Goal: Task Accomplishment & Management: Manage account settings

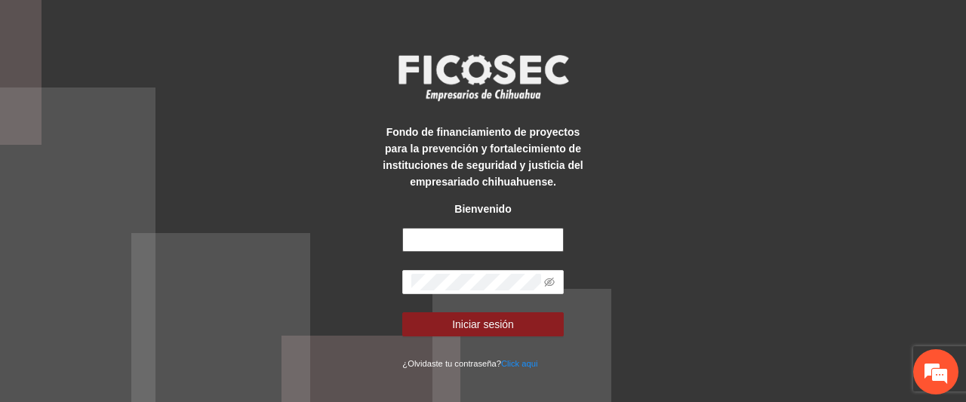
click at [448, 236] on input "text" at bounding box center [482, 240] width 161 height 24
type input "**********"
click at [402, 313] on button "Iniciar sesión" at bounding box center [482, 325] width 161 height 24
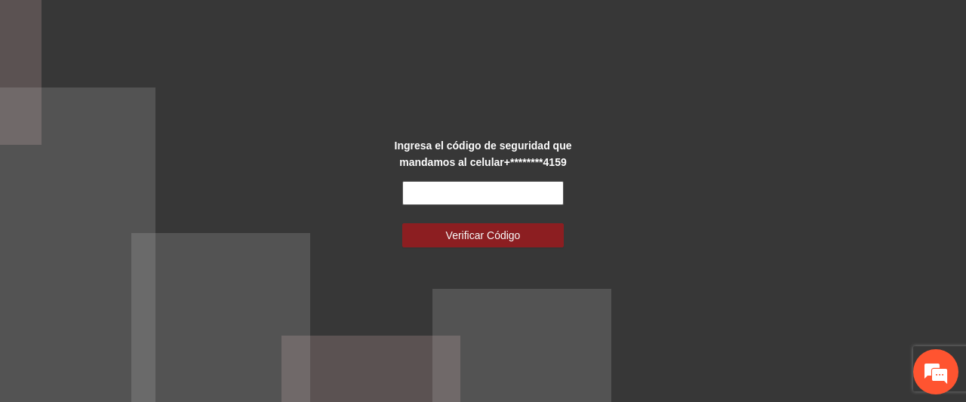
click at [539, 186] on input "text" at bounding box center [482, 193] width 161 height 24
click at [645, 185] on div "Ingresa el código de seguridad que mandamos al celular +********4159 Verificar …" at bounding box center [483, 201] width 966 height 402
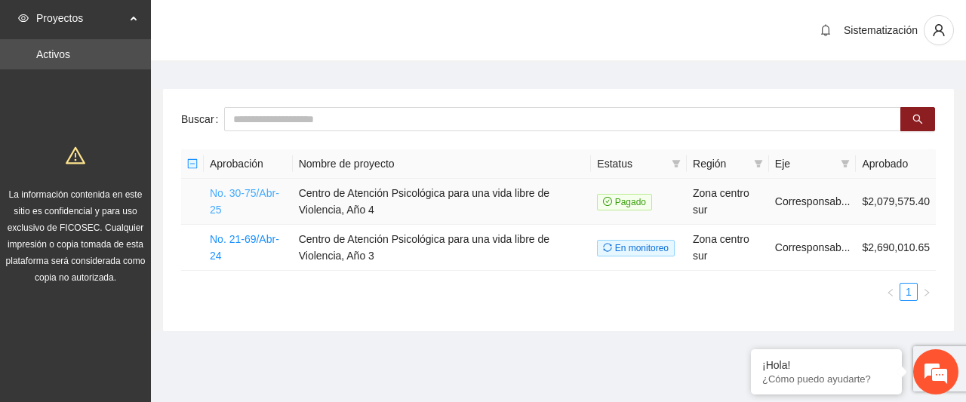
click at [232, 193] on link "No. 30-75/Abr-25" at bounding box center [244, 201] width 69 height 29
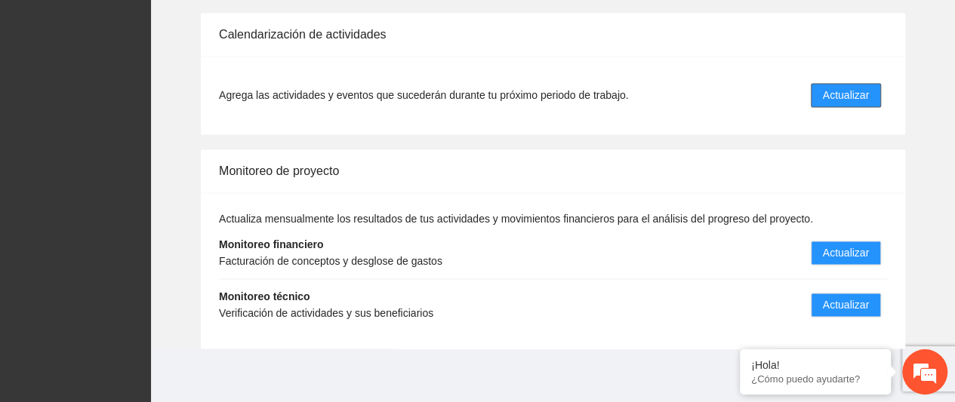
click at [857, 91] on span "Actualizar" at bounding box center [846, 95] width 46 height 17
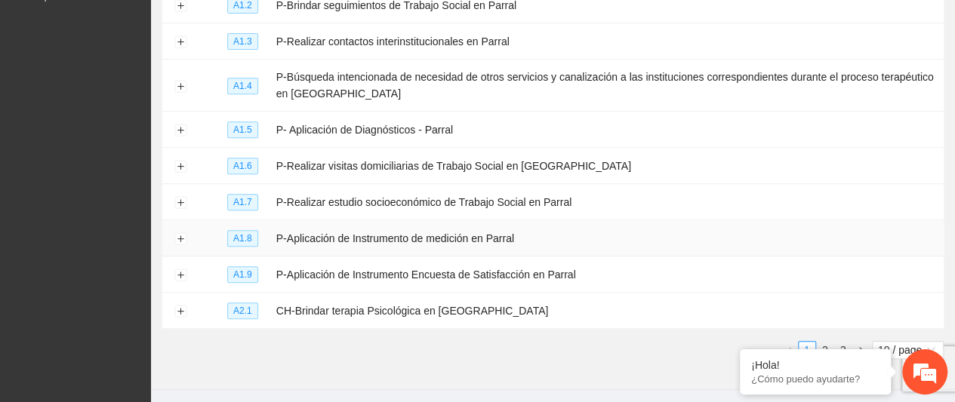
scroll to position [323, 0]
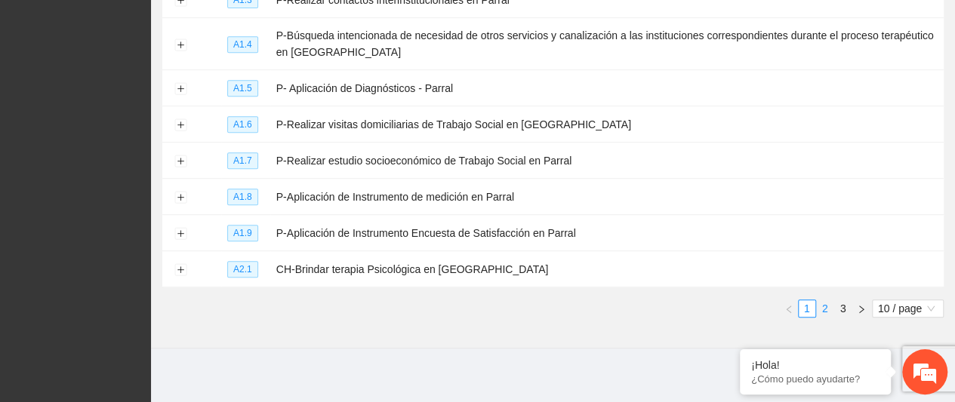
click at [827, 305] on link "2" at bounding box center [825, 308] width 17 height 17
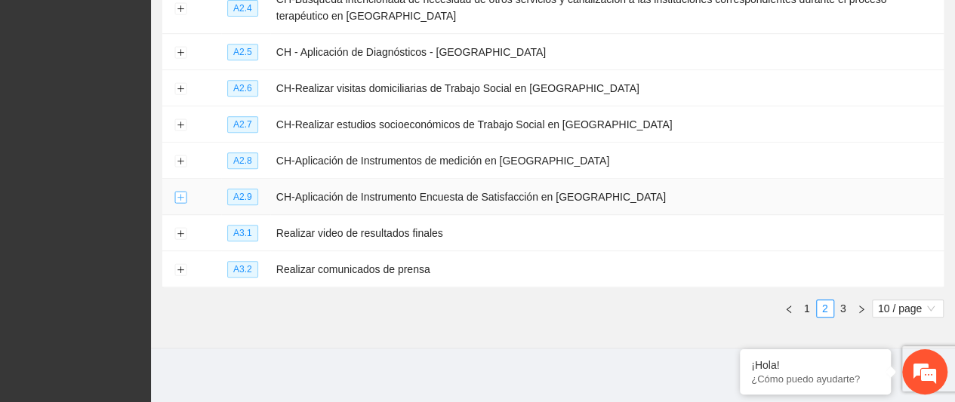
click at [182, 194] on button "Expand row" at bounding box center [180, 198] width 12 height 12
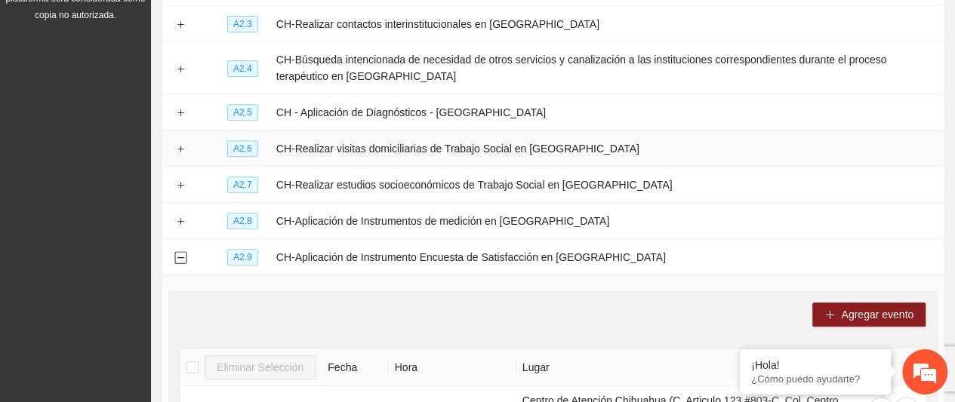
scroll to position [263, 0]
click at [502, 215] on td "CH-Aplicación de Instrumentos de medición en Chihuahua" at bounding box center [606, 220] width 673 height 36
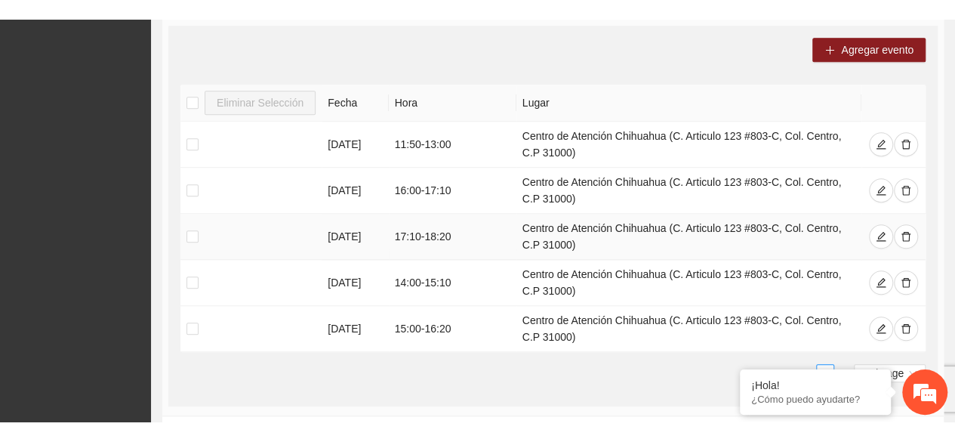
scroll to position [548, 0]
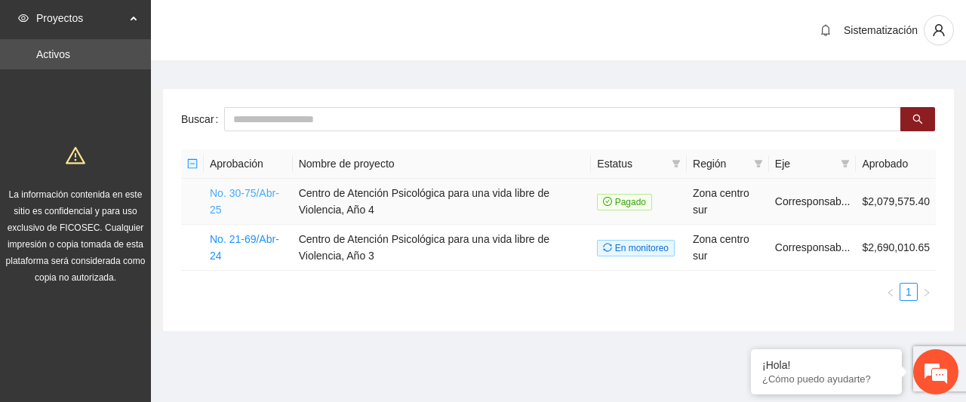
click at [243, 192] on link "No. 30-75/Abr-25" at bounding box center [244, 201] width 69 height 29
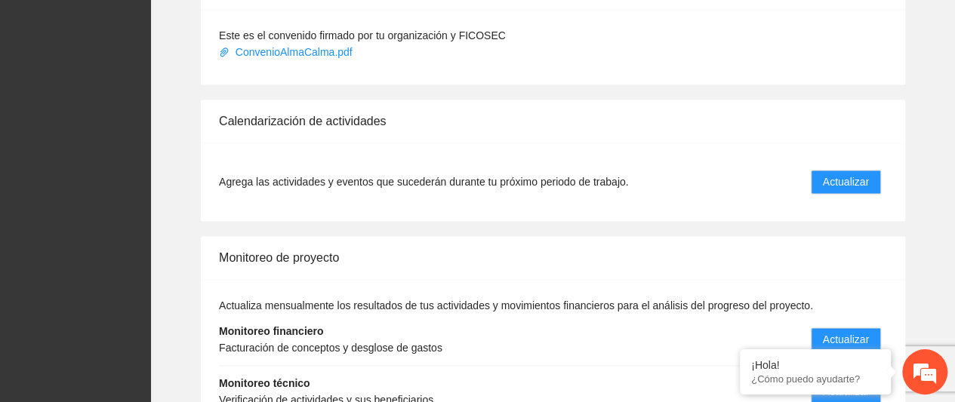
scroll to position [1110, 0]
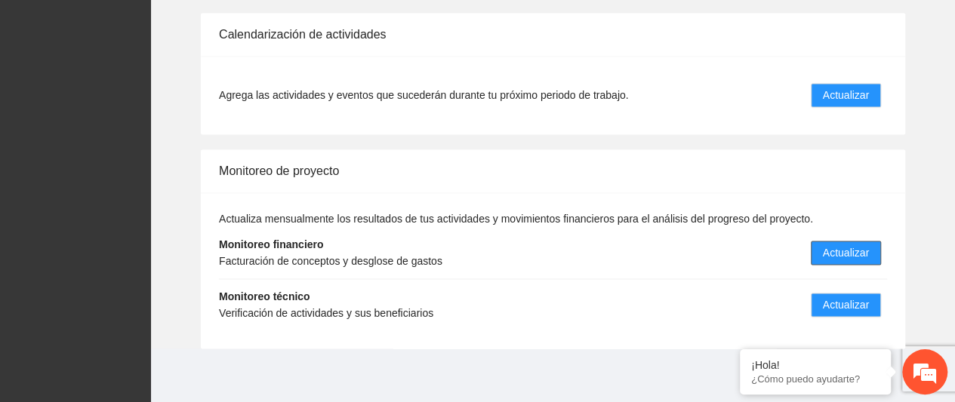
click at [856, 250] on span "Actualizar" at bounding box center [846, 253] width 46 height 17
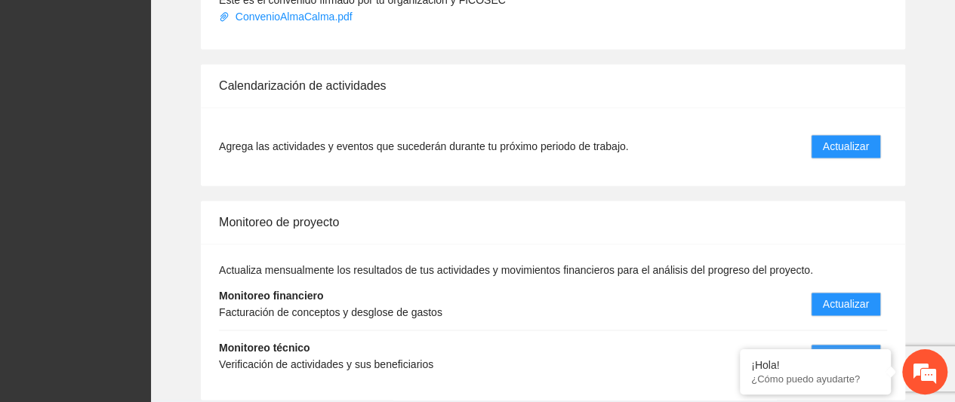
scroll to position [1110, 0]
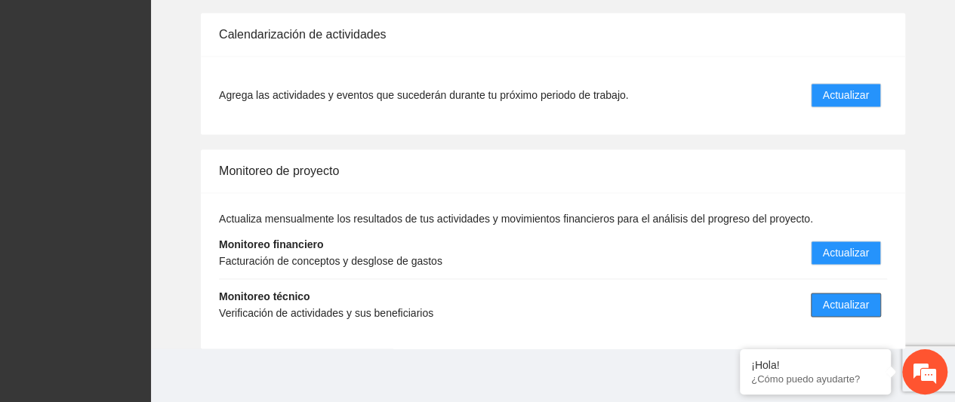
click at [854, 298] on span "Actualizar" at bounding box center [846, 305] width 46 height 17
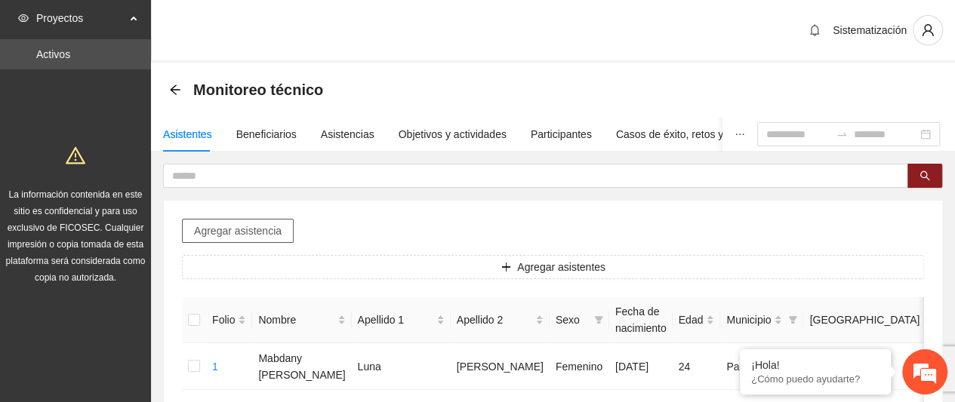
click at [278, 232] on span "Agregar asistencia" at bounding box center [238, 231] width 88 height 17
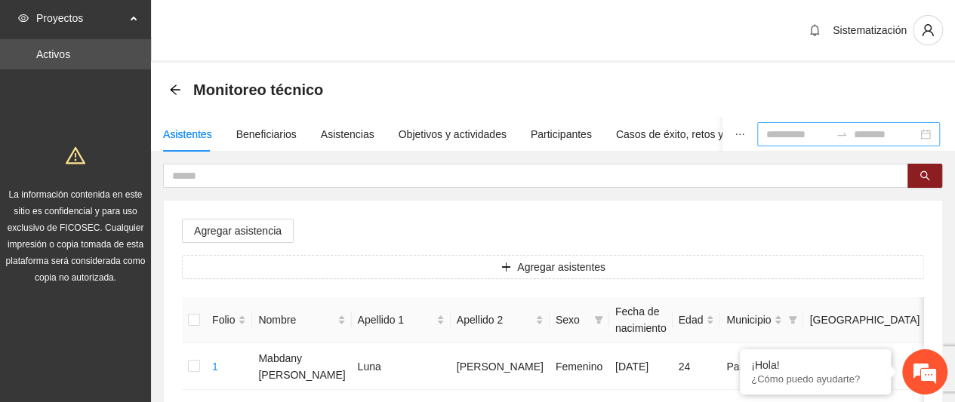
click at [923, 137] on div at bounding box center [848, 134] width 183 height 24
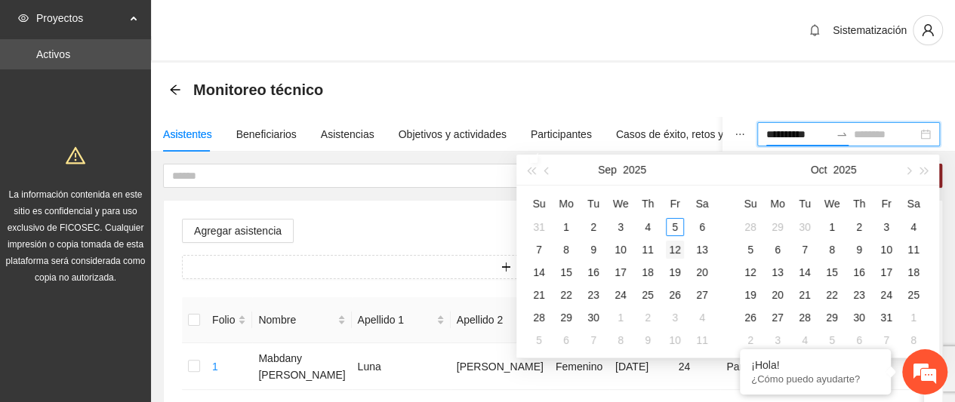
type input "**********"
click at [547, 168] on span "button" at bounding box center [548, 171] width 8 height 8
type input "**********"
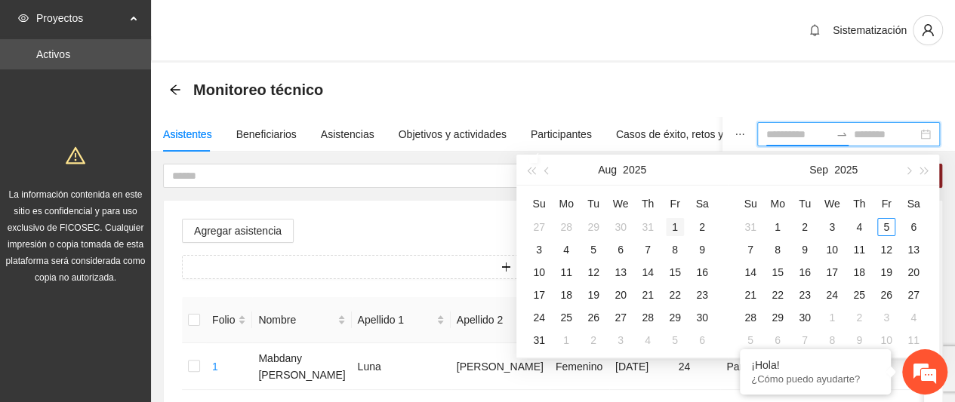
click at [672, 220] on div "1" at bounding box center [675, 227] width 18 height 18
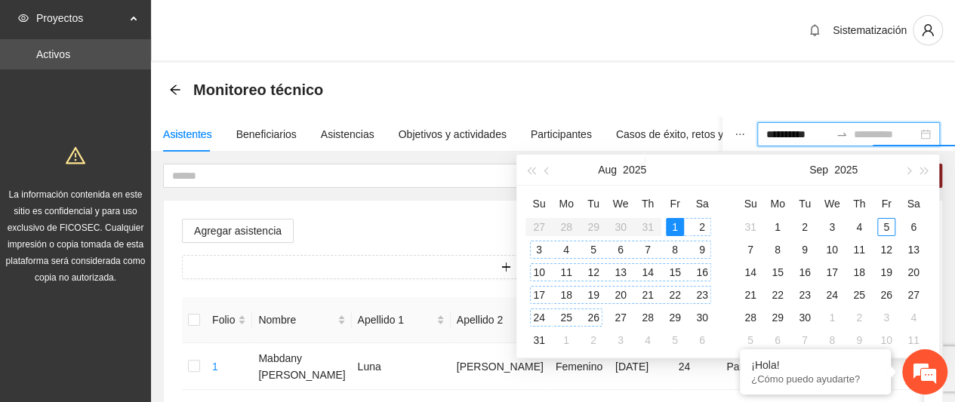
type input "**********"
click at [538, 337] on div "31" at bounding box center [539, 340] width 18 height 18
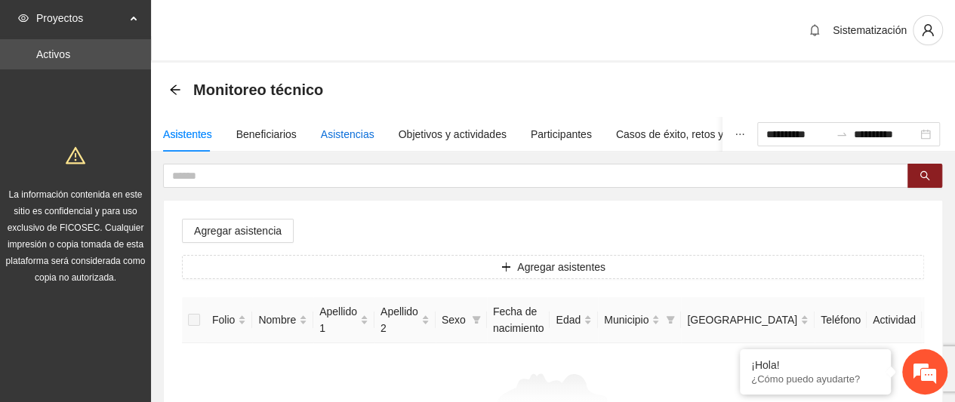
click at [347, 139] on div "Asistencias" at bounding box center [348, 134] width 54 height 17
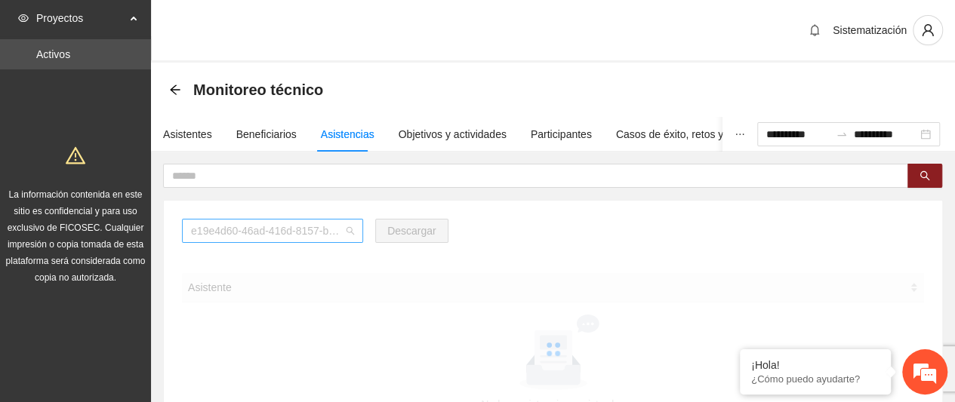
click at [344, 233] on span "e19e4d60-46ad-416d-8157-b1d80b8172e2" at bounding box center [272, 231] width 163 height 23
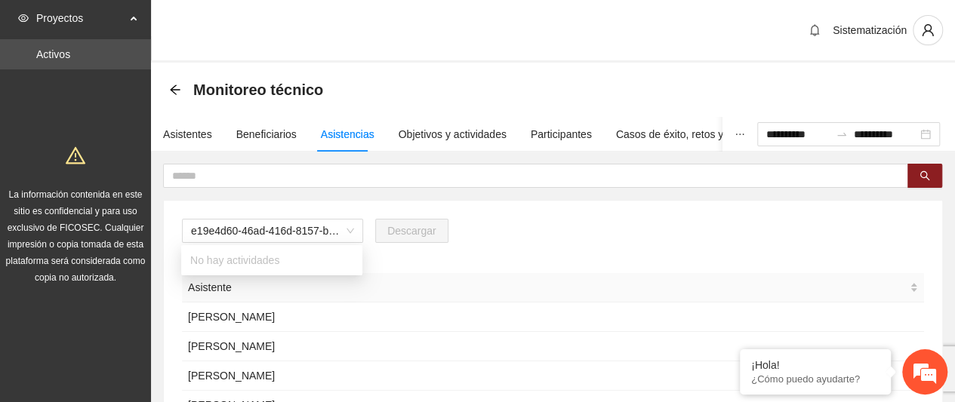
click at [540, 247] on div "e19e4d60-46ad-416d-8157-b1d80b8172e2 Descargar" at bounding box center [553, 237] width 742 height 36
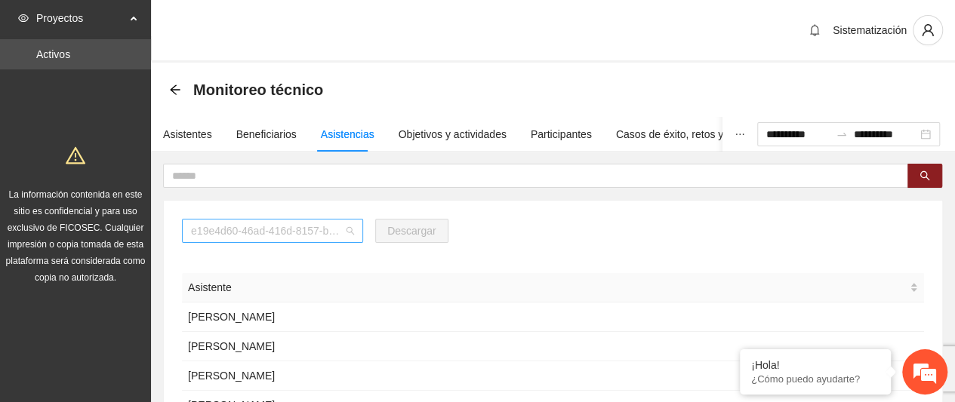
click at [343, 231] on span "e19e4d60-46ad-416d-8157-b1d80b8172e2" at bounding box center [272, 231] width 163 height 23
click at [285, 236] on span "e19e4d60-46ad-416d-8157-b1d80b8172e2" at bounding box center [272, 231] width 163 height 23
click at [338, 240] on span "e19e4d60-46ad-416d-8157-b1d80b8172e2" at bounding box center [272, 231] width 163 height 23
click at [333, 229] on span "e19e4d60-46ad-416d-8157-b1d80b8172e2" at bounding box center [272, 231] width 163 height 23
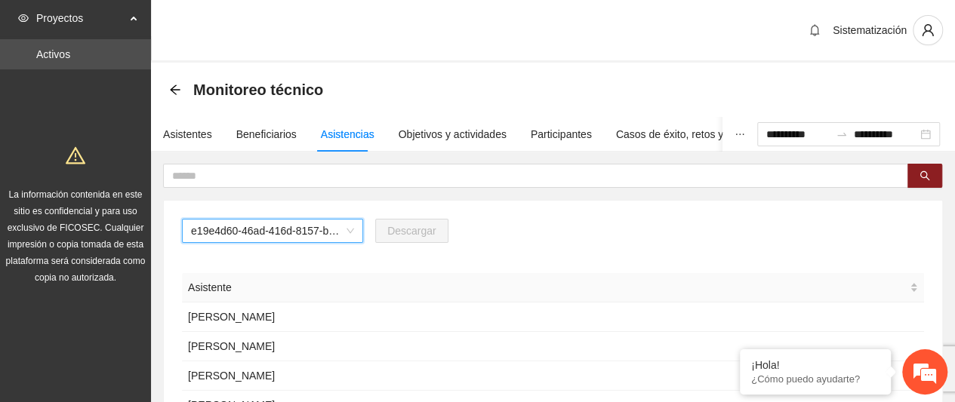
click at [333, 229] on span "e19e4d60-46ad-416d-8157-b1d80b8172e2" at bounding box center [272, 231] width 163 height 23
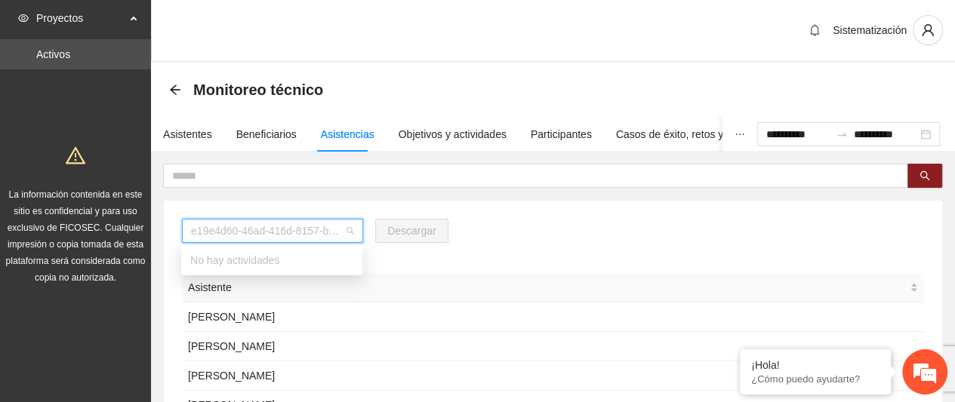
drag, startPoint x: 184, startPoint y: 232, endPoint x: 347, endPoint y: 222, distance: 163.4
click at [347, 222] on div "e19e4d60-46ad-416d-8157-b1d80b8172e2" at bounding box center [272, 231] width 181 height 24
click at [423, 282] on span "Asistente" at bounding box center [547, 287] width 719 height 17
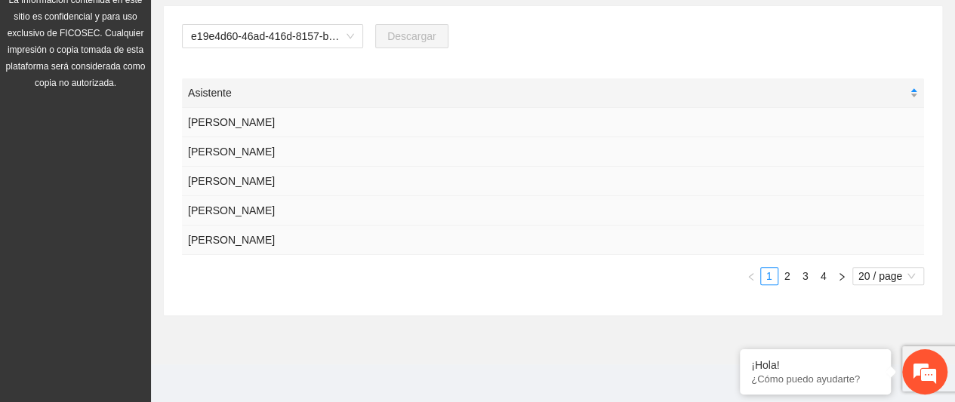
scroll to position [190, 0]
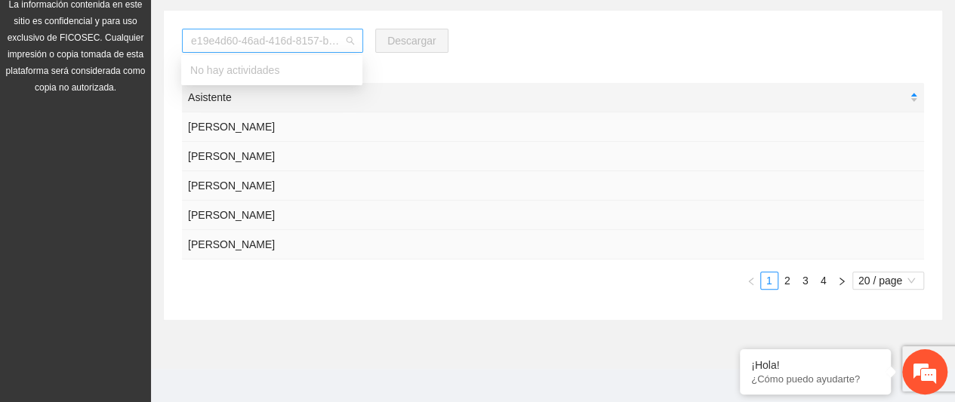
click at [356, 48] on div "e19e4d60-46ad-416d-8157-b1d80b8172e2" at bounding box center [272, 41] width 181 height 24
click at [554, 89] on div "Asistente" at bounding box center [553, 97] width 730 height 17
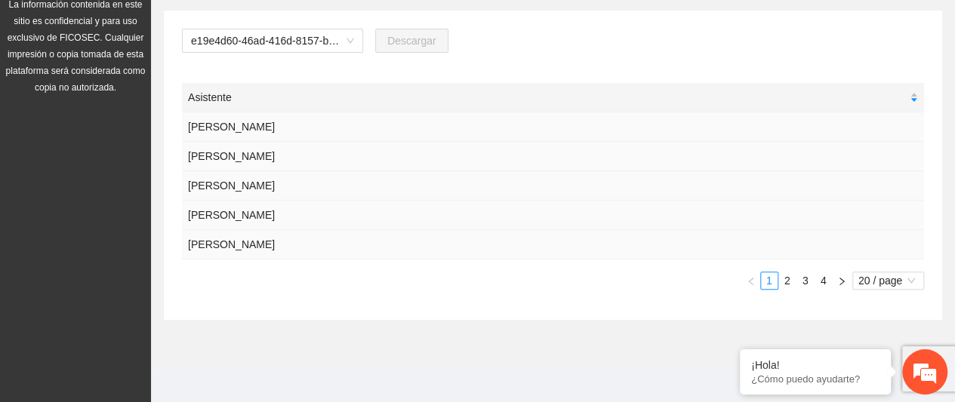
scroll to position [0, 0]
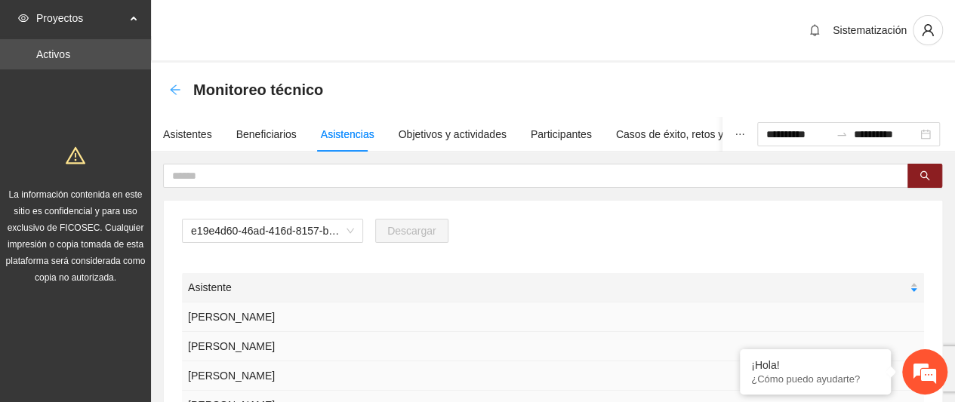
click at [174, 88] on icon "arrow-left" at bounding box center [175, 90] width 12 height 12
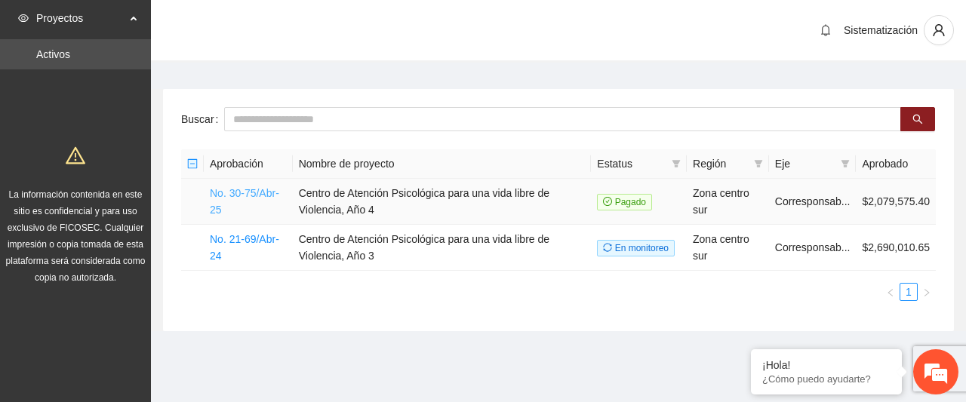
click at [257, 196] on link "No. 30-75/Abr-25" at bounding box center [244, 201] width 69 height 29
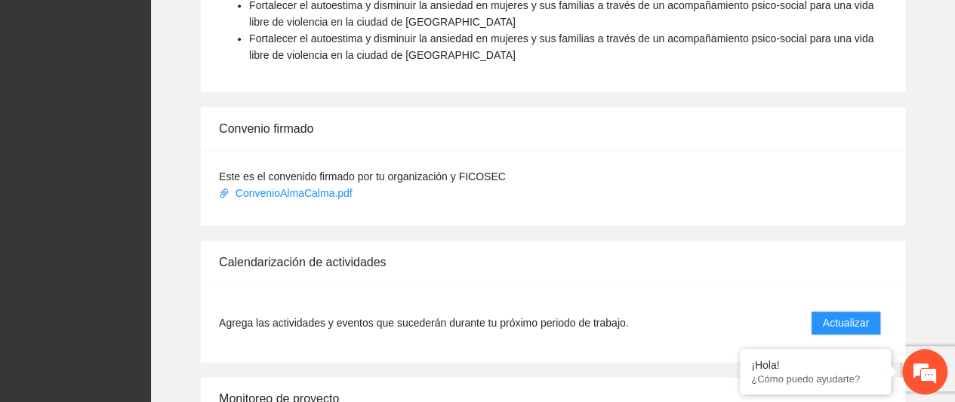
scroll to position [1110, 0]
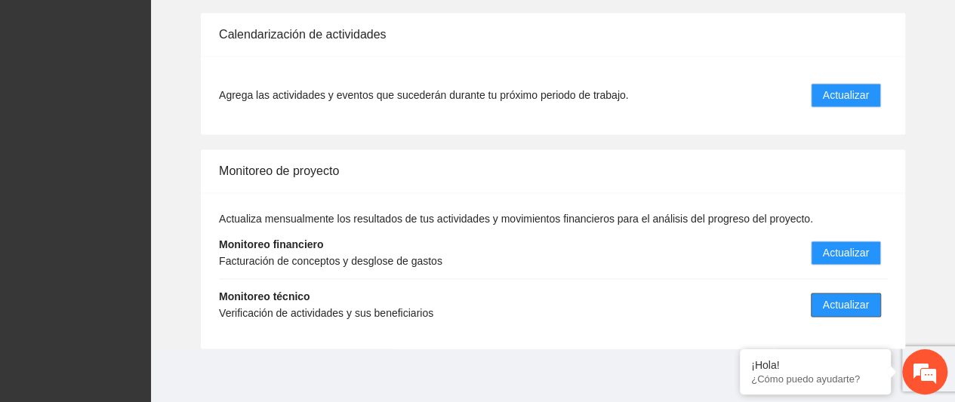
click at [854, 304] on span "Actualizar" at bounding box center [846, 305] width 46 height 17
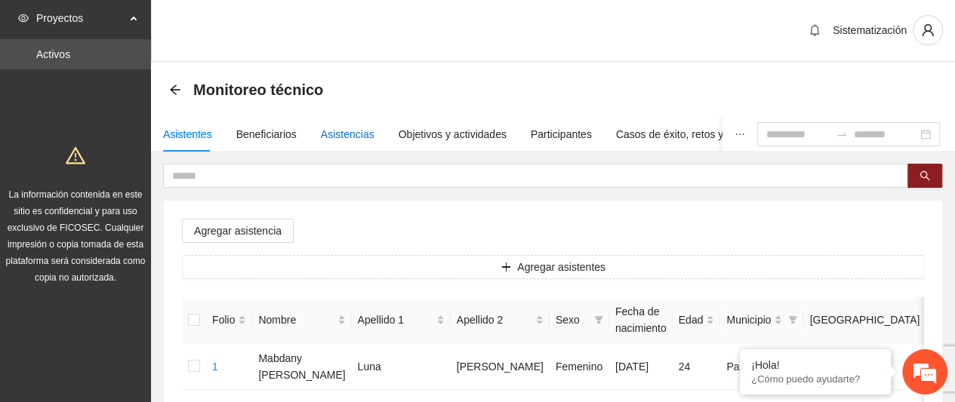
click at [353, 132] on div "Asistencias" at bounding box center [348, 134] width 54 height 17
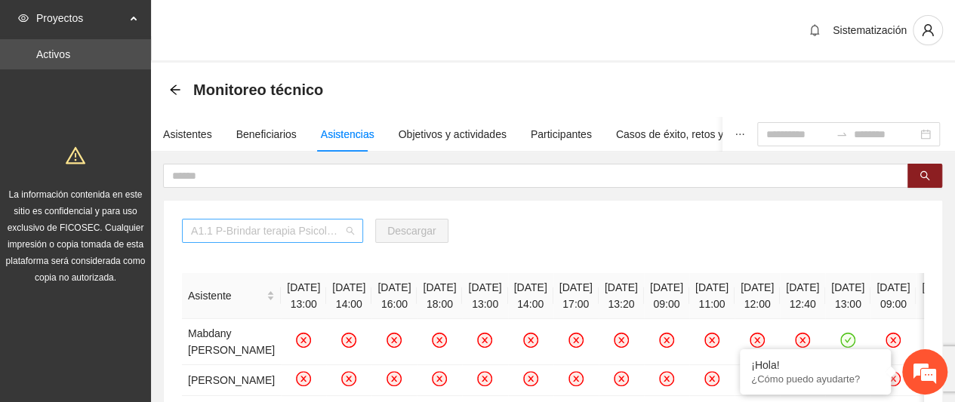
click at [340, 226] on span "A1.1 P-Brindar terapia Psicológica en Parral" at bounding box center [272, 231] width 163 height 23
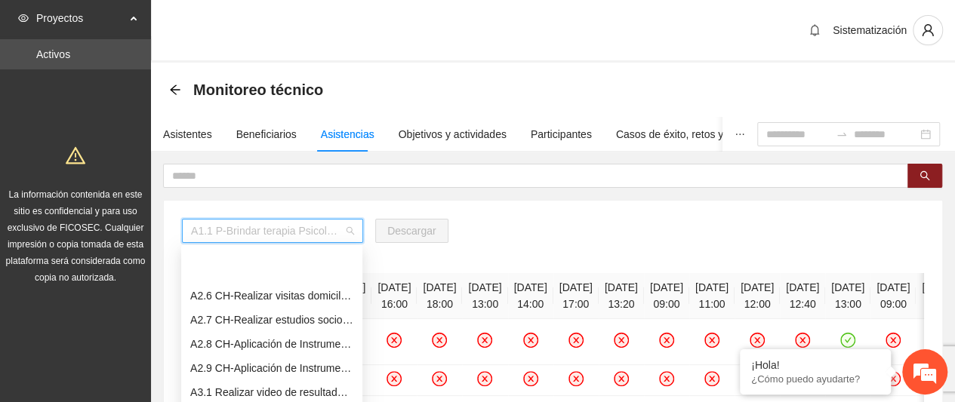
scroll to position [350, 0]
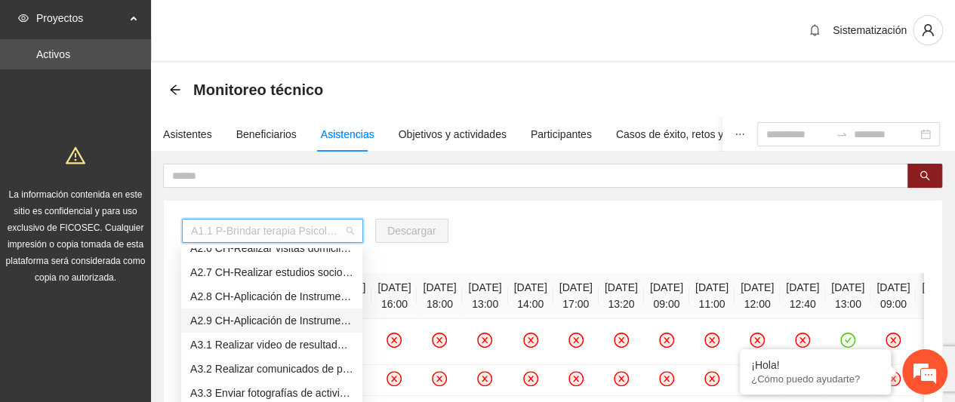
click at [273, 319] on div "A2.9 CH-Aplicación de Instrumento Encuesta de Satisfacción en Chihuahua" at bounding box center [271, 321] width 163 height 17
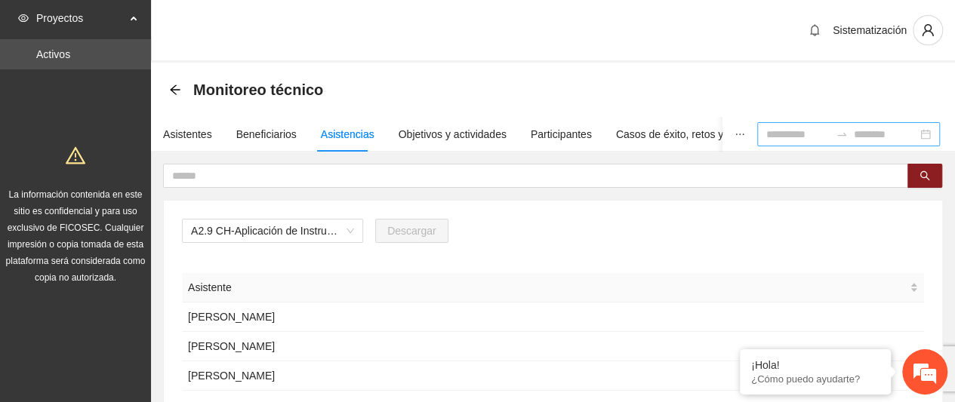
click at [929, 141] on div at bounding box center [848, 134] width 183 height 24
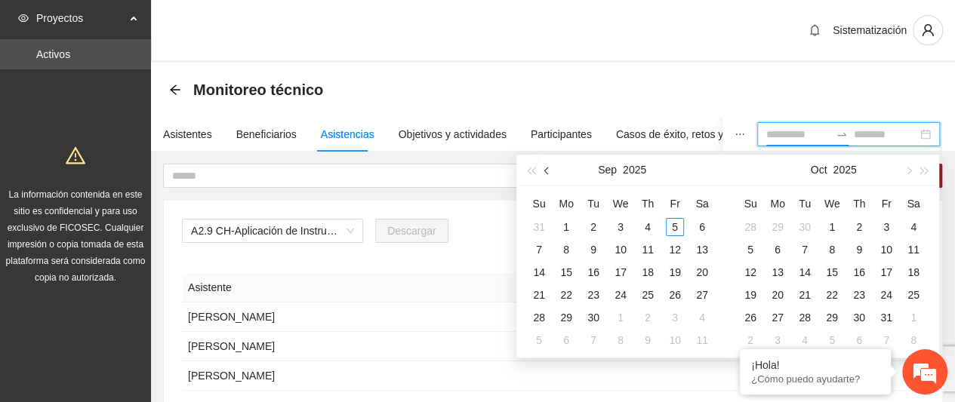
click at [546, 170] on span "button" at bounding box center [548, 171] width 8 height 8
type input "**********"
click at [675, 228] on div "1" at bounding box center [675, 227] width 18 height 18
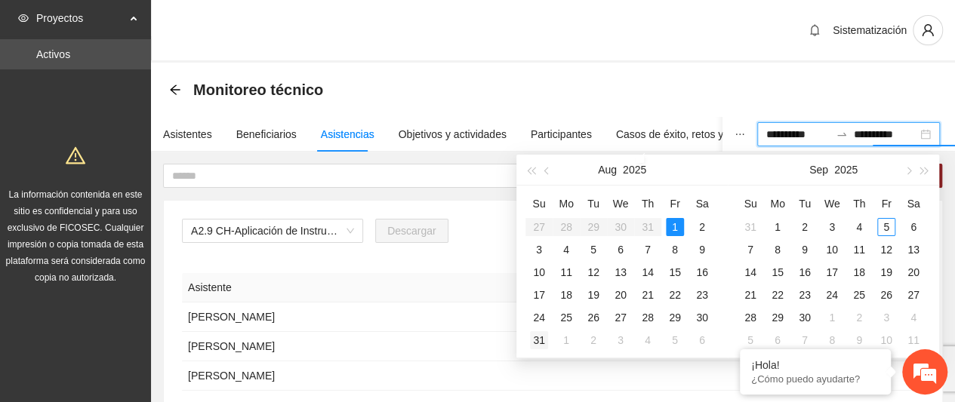
type input "**********"
click at [544, 329] on td "31" at bounding box center [538, 340] width 27 height 23
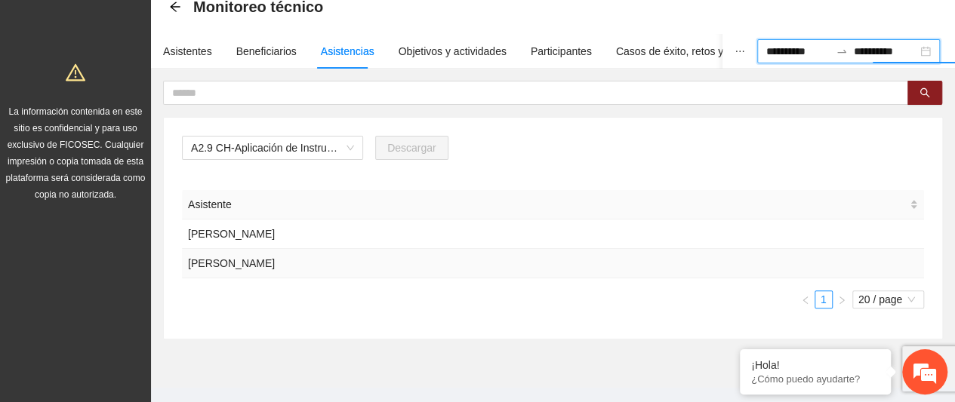
scroll to position [109, 0]
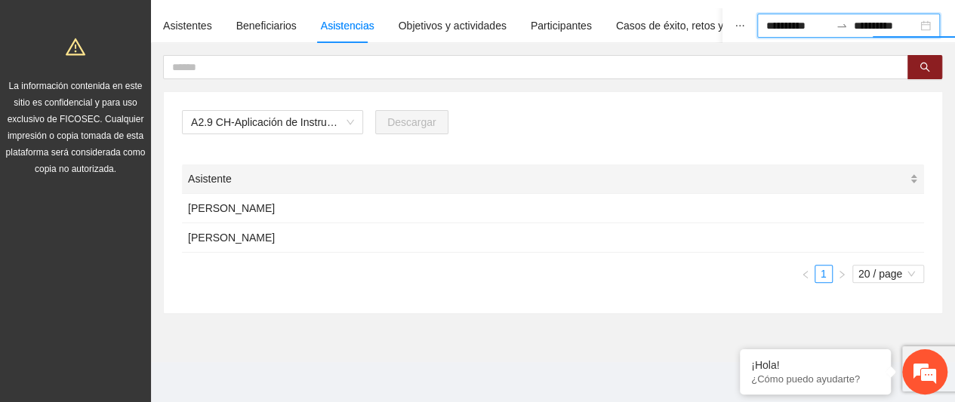
click at [908, 177] on div "Asistente" at bounding box center [553, 179] width 730 height 17
click at [918, 174] on div "Asistente" at bounding box center [553, 179] width 730 height 17
click at [913, 177] on div "Asistente" at bounding box center [553, 179] width 730 height 17
drag, startPoint x: 431, startPoint y: 282, endPoint x: 319, endPoint y: 299, distance: 113.8
click at [319, 299] on div "A2.9 CH-Aplicación de Instrumento Encuesta de Satisfacción en Chihuahua Descarg…" at bounding box center [553, 202] width 778 height 221
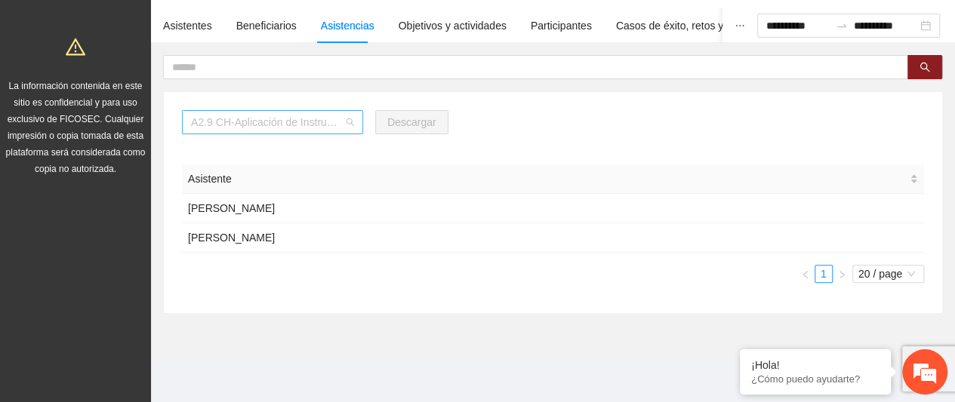
click at [347, 126] on span "A2.9 CH-Aplicación de Instrumento Encuesta de Satisfacción en Chihuahua" at bounding box center [272, 122] width 163 height 23
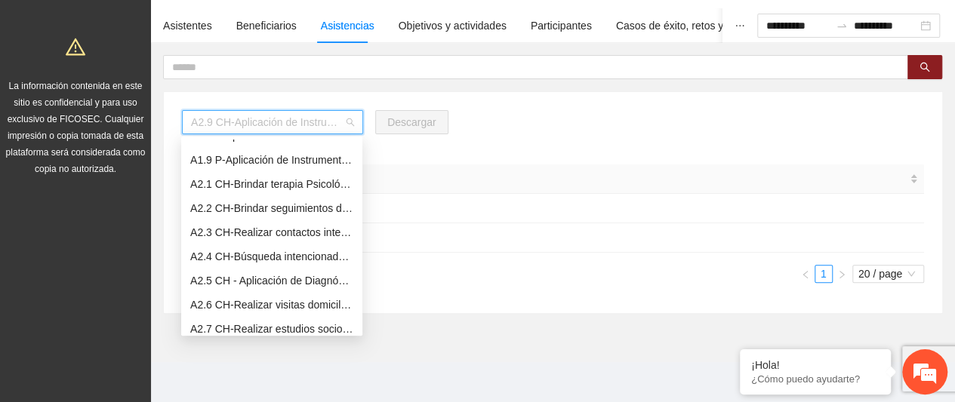
scroll to position [175, 0]
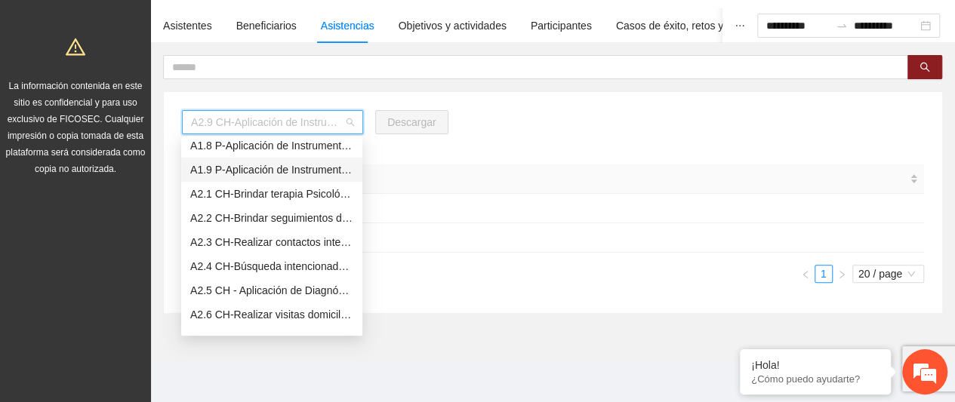
click at [309, 170] on div "A1.9 P-Aplicación de Instrumento Encuesta de Satisfacción en Parral" at bounding box center [271, 170] width 163 height 17
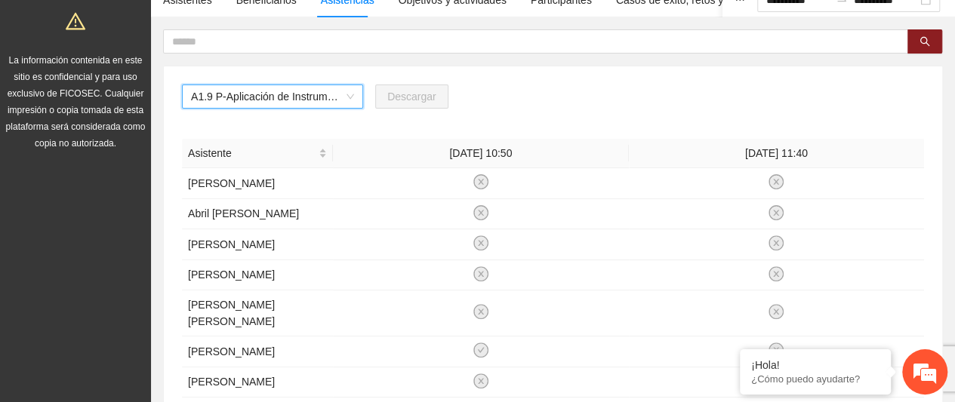
scroll to position [0, 0]
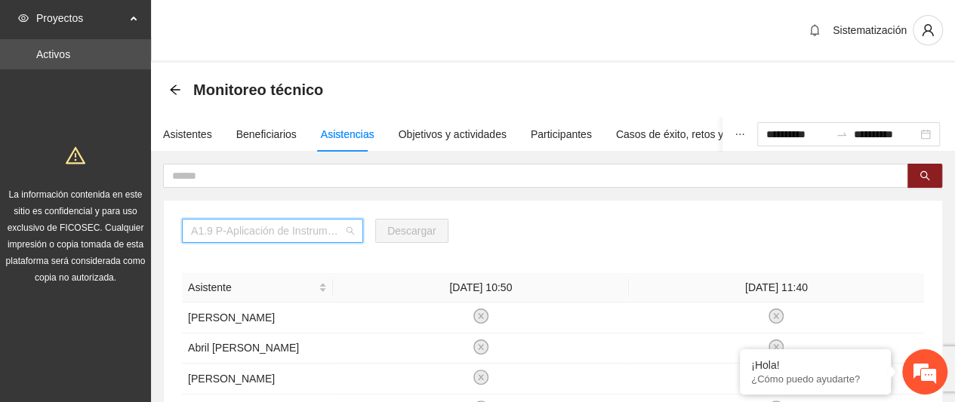
click at [344, 226] on span "A1.9 P-Aplicación de Instrumento Encuesta de Satisfacción en Parral" at bounding box center [272, 231] width 163 height 23
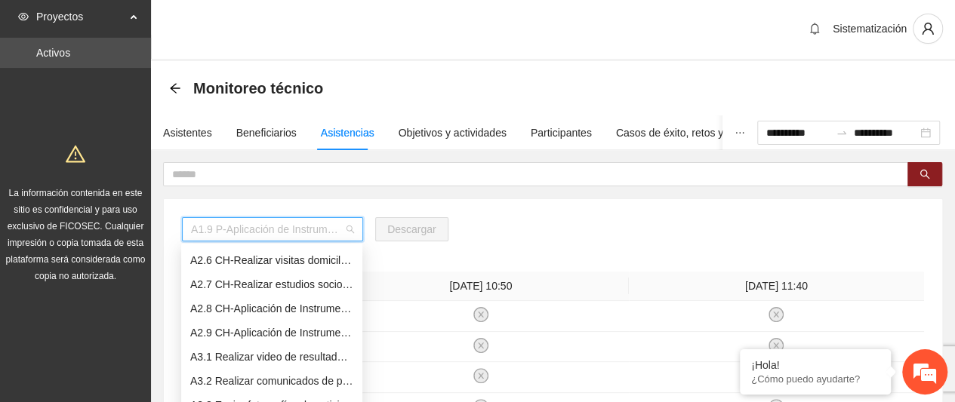
scroll to position [337, 0]
click at [316, 330] on div "A2.9 CH-Aplicación de Instrumento Encuesta de Satisfacción en Chihuahua" at bounding box center [271, 333] width 163 height 17
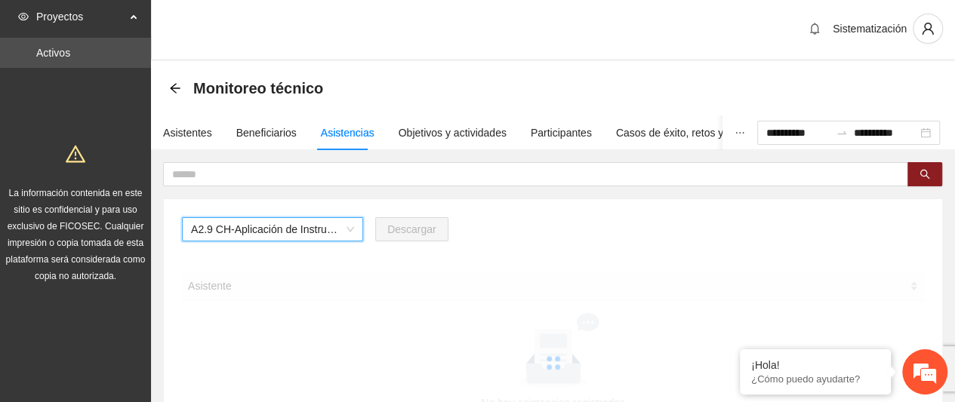
scroll to position [109, 0]
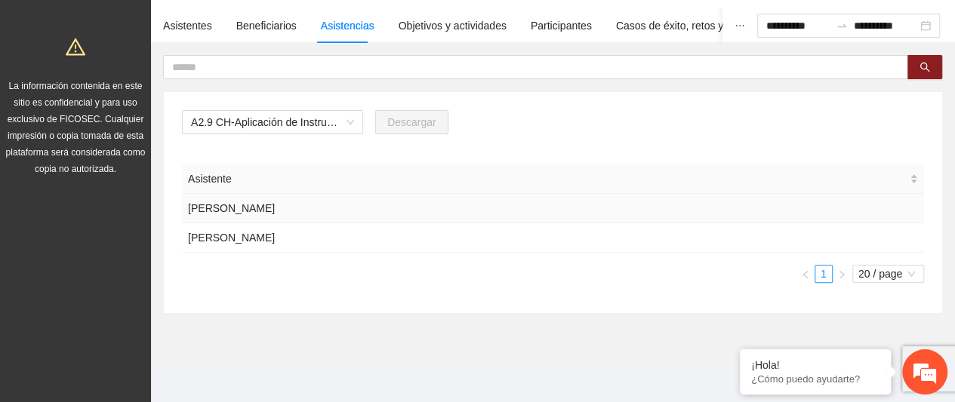
click at [401, 197] on td "Joan Alonso Chavez Mendoza" at bounding box center [553, 208] width 742 height 29
click at [329, 245] on td "Angi Janeth Mendoza Unda" at bounding box center [553, 237] width 742 height 29
click at [290, 120] on span "A2.9 CH-Aplicación de Instrumento Encuesta de Satisfacción en Chihuahua" at bounding box center [272, 122] width 163 height 23
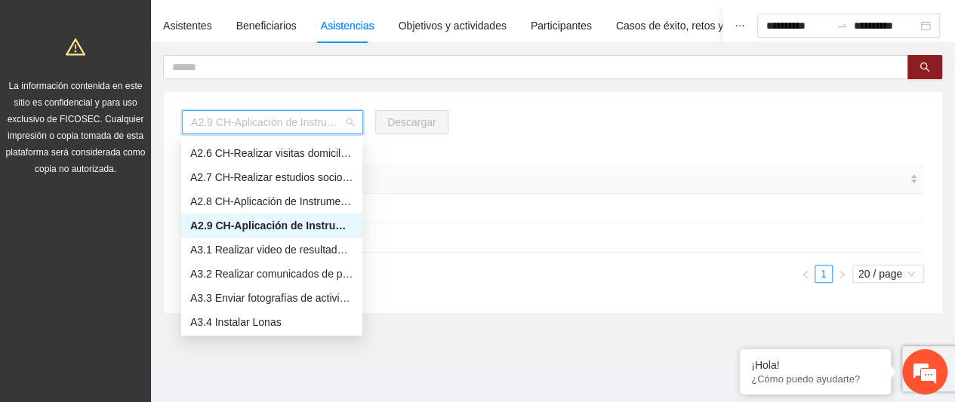
click at [306, 229] on div "A2.9 CH-Aplicación de Instrumento Encuesta de Satisfacción en Chihuahua" at bounding box center [271, 225] width 163 height 17
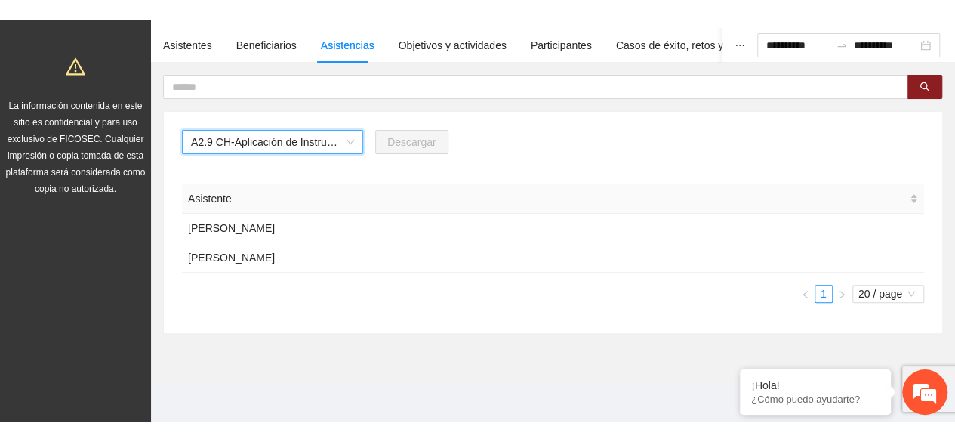
scroll to position [69, 0]
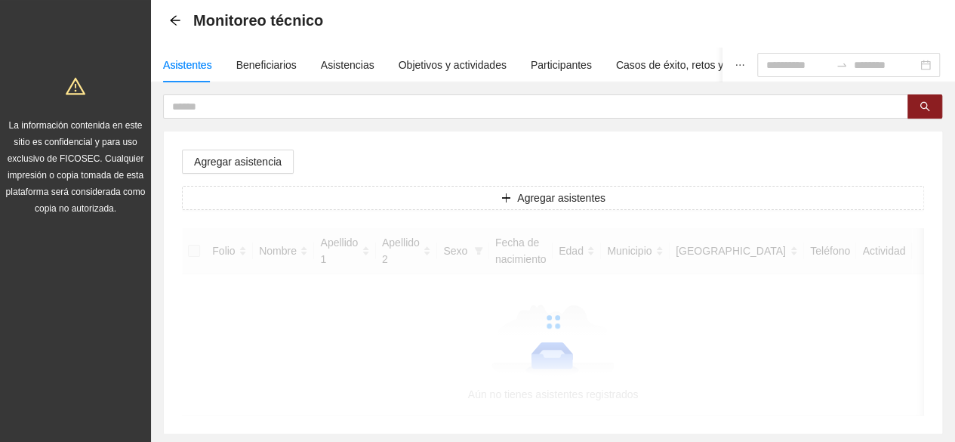
scroll to position [69, 0]
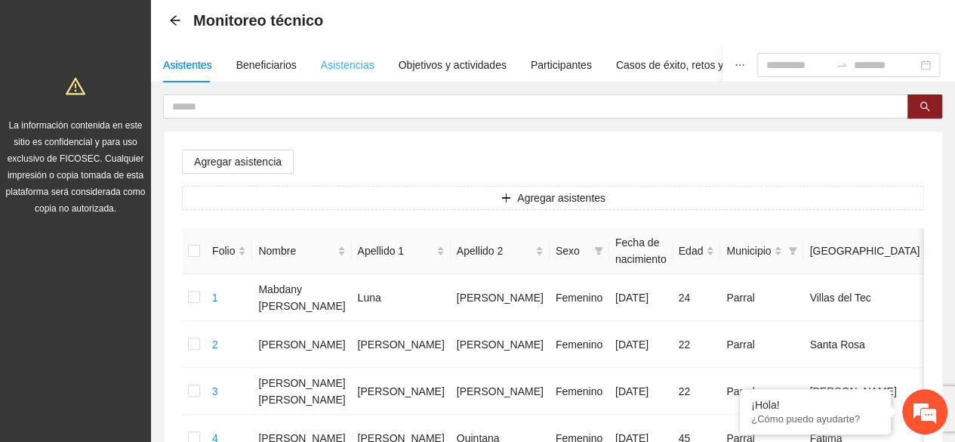
click at [340, 75] on div "Asistencias" at bounding box center [348, 65] width 54 height 35
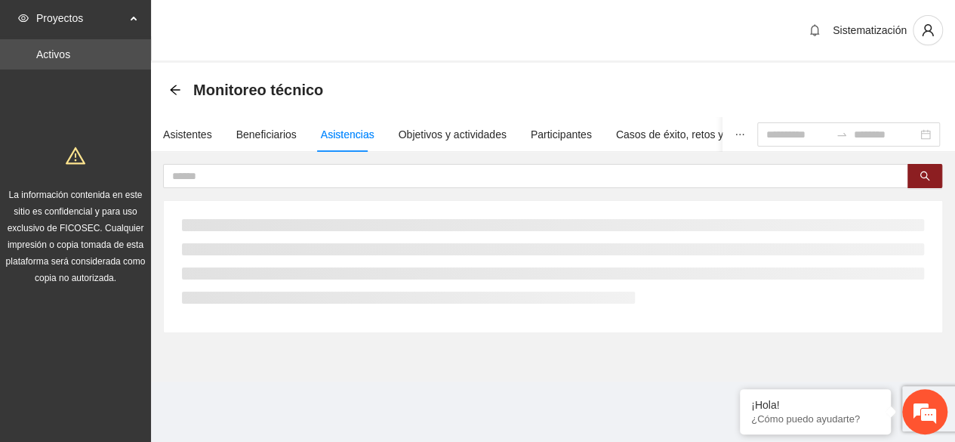
scroll to position [0, 0]
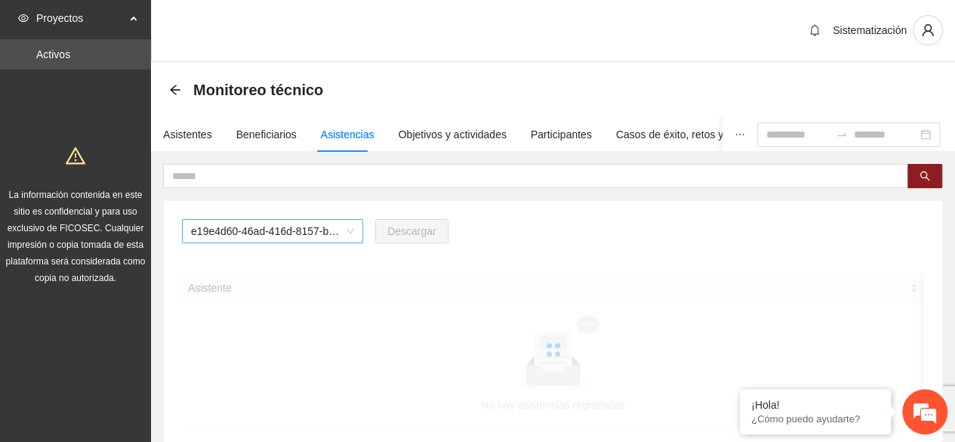
click at [332, 233] on span "e19e4d60-46ad-416d-8157-b1d80b8172e2" at bounding box center [272, 231] width 163 height 23
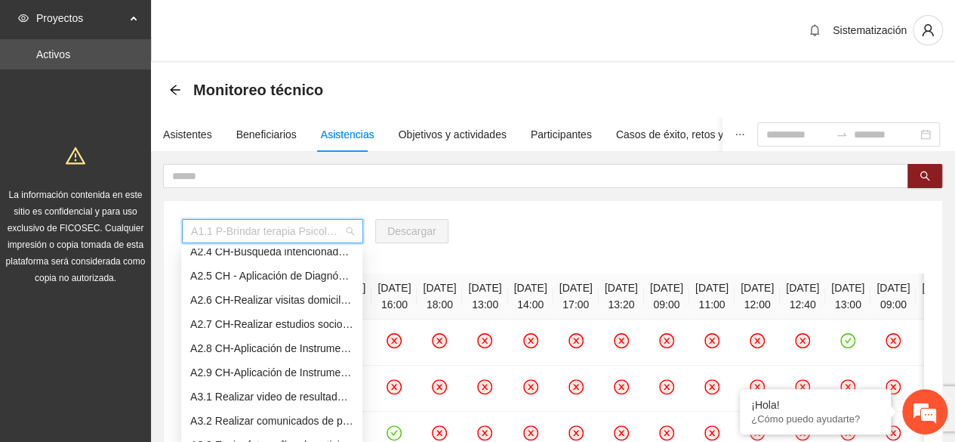
scroll to position [387, 0]
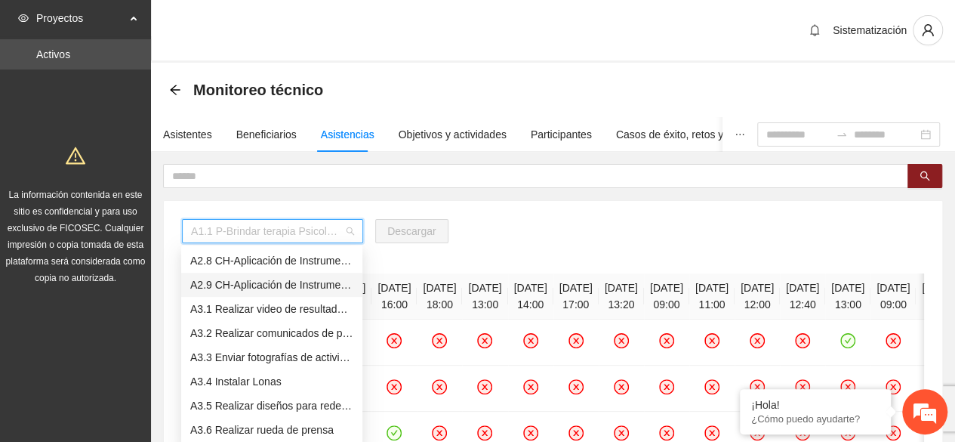
click at [263, 285] on div "A2.9 CH-Aplicación de Instrumento Encuesta de Satisfacción en Chihuahua" at bounding box center [271, 284] width 163 height 17
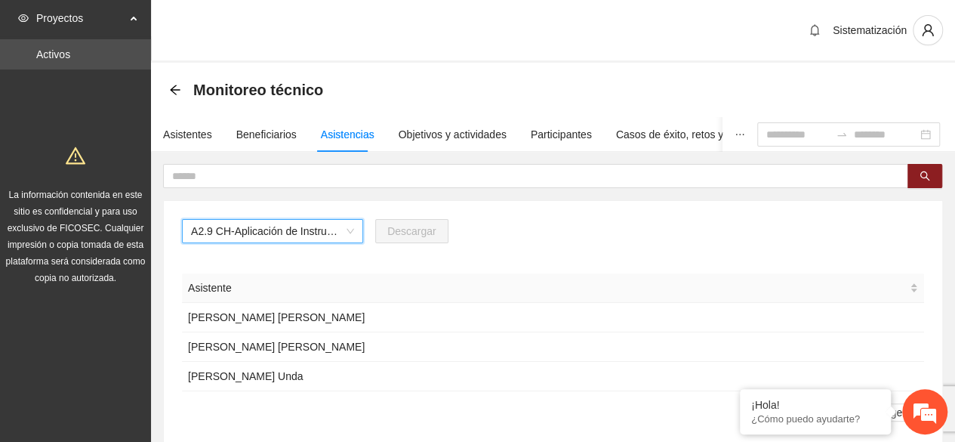
scroll to position [99, 0]
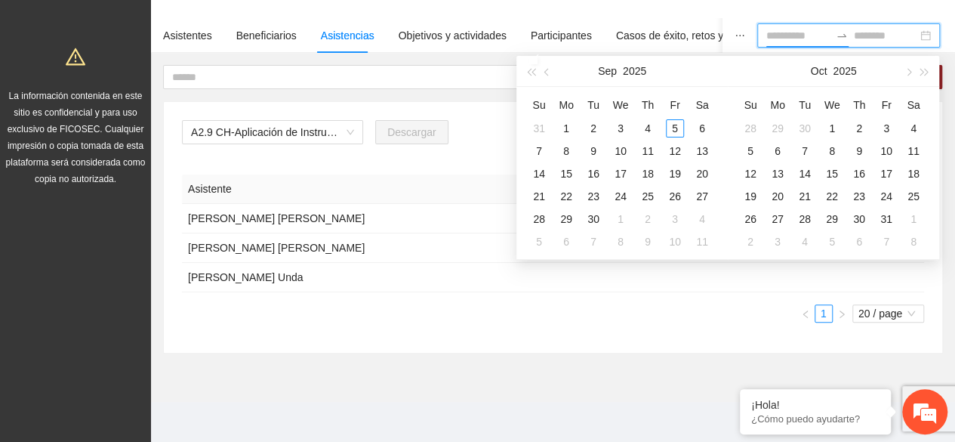
click at [768, 39] on input at bounding box center [797, 35] width 63 height 17
click at [550, 75] on button "button" at bounding box center [547, 70] width 17 height 30
type input "**********"
click at [669, 126] on div "1" at bounding box center [675, 128] width 18 height 18
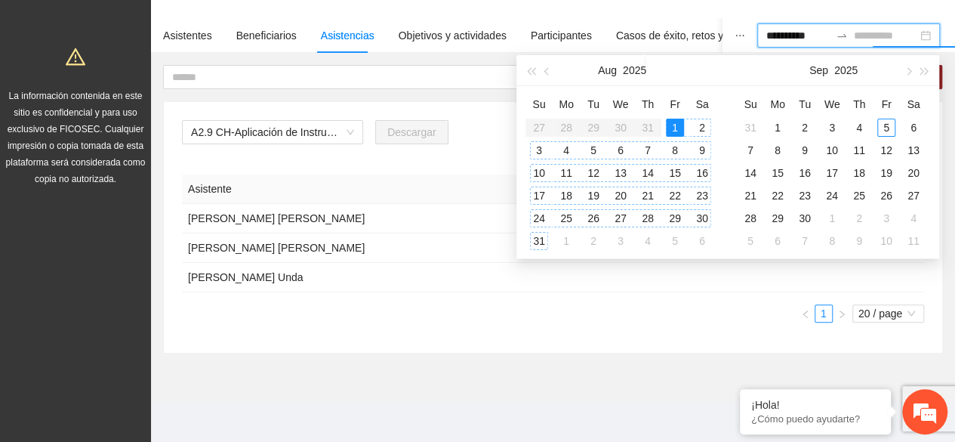
click at [542, 236] on div "31" at bounding box center [539, 241] width 18 height 18
type input "**********"
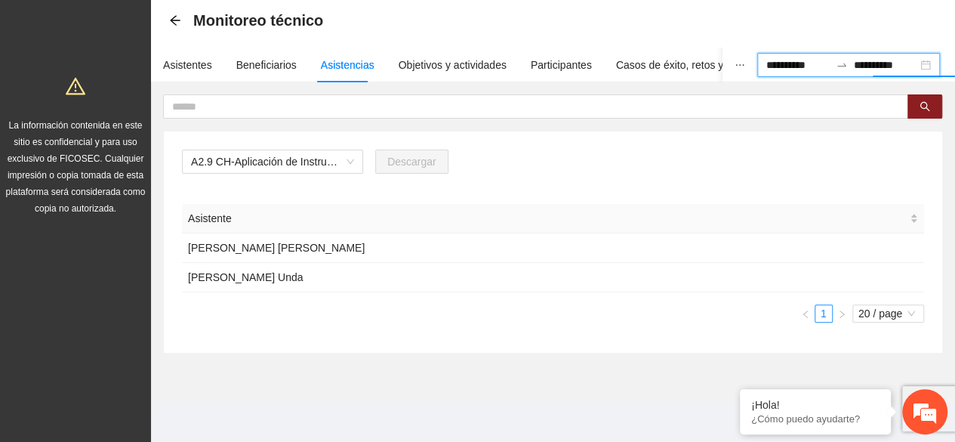
scroll to position [0, 0]
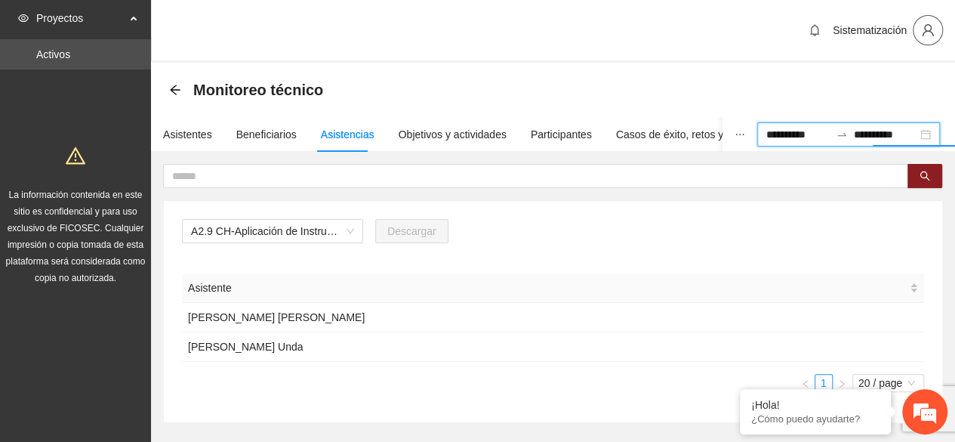
click at [926, 29] on icon "user" at bounding box center [928, 30] width 14 height 14
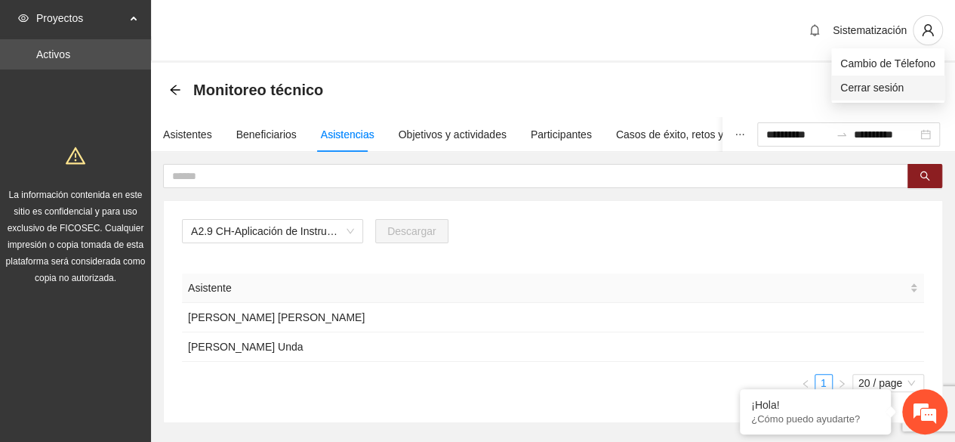
click at [867, 85] on span "Cerrar sesión" at bounding box center [887, 87] width 95 height 17
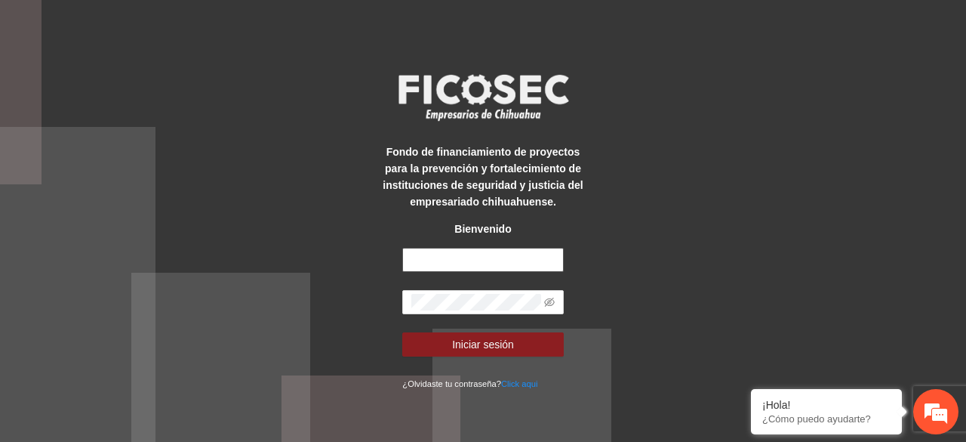
click at [493, 257] on input "text" at bounding box center [482, 260] width 161 height 24
type input "**********"
click at [462, 310] on span at bounding box center [482, 302] width 161 height 24
click at [402, 332] on button "Iniciar sesión" at bounding box center [482, 344] width 161 height 24
